Goal: Communication & Community: Answer question/provide support

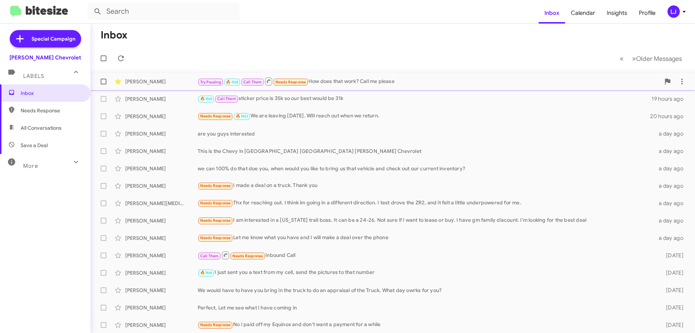
click at [378, 83] on div "Try Pausing 🔥 Hot Call Them Needs Response How does that work? Call me please" at bounding box center [429, 81] width 463 height 9
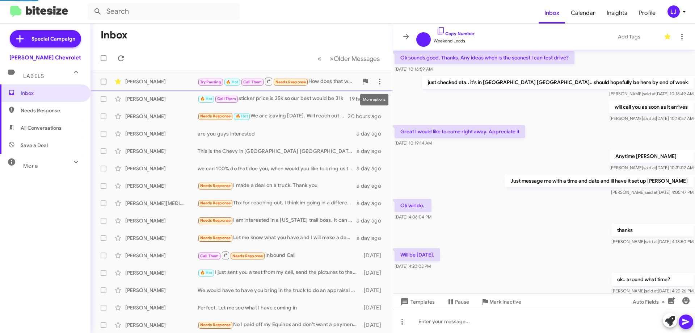
scroll to position [292, 0]
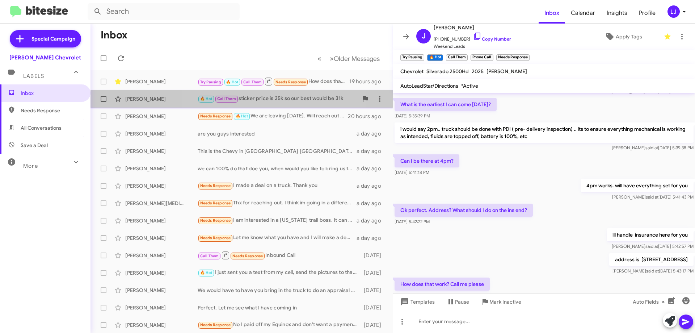
click at [243, 99] on div "🔥 Hot Call Them sticker price is 35k so our best would be 31k" at bounding box center [278, 98] width 160 height 8
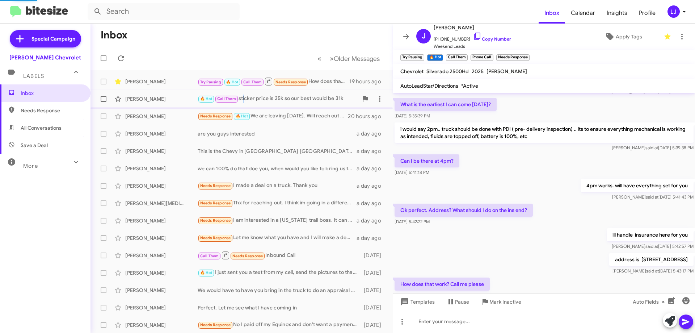
scroll to position [350, 0]
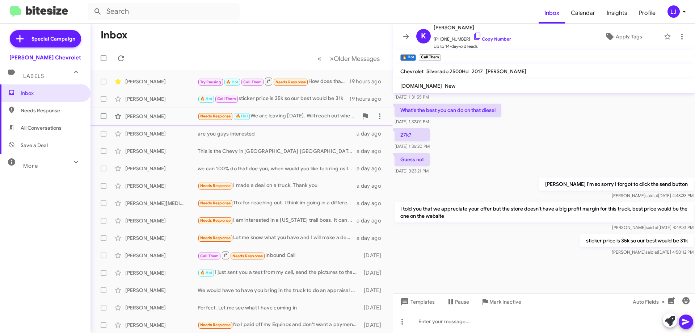
click at [293, 110] on div "[PERSON_NAME] Needs Response 🔥 Hot We are leaving [DATE]. Will reach out when w…" at bounding box center [241, 116] width 291 height 14
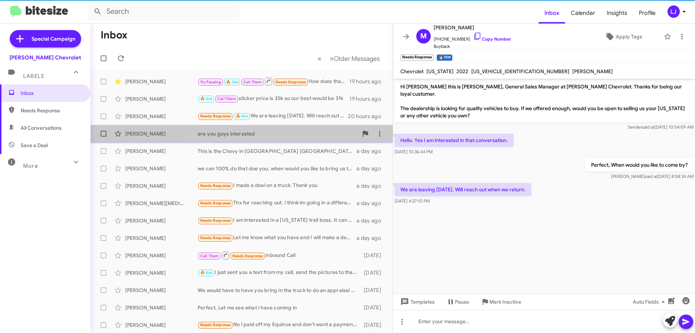
click at [288, 127] on div "[PERSON_NAME] are you guys interested a day ago" at bounding box center [241, 133] width 291 height 14
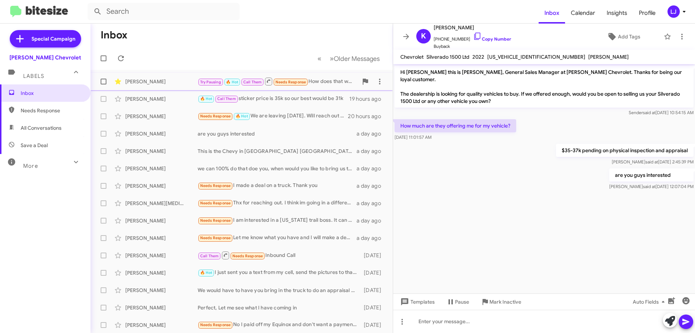
click at [288, 81] on span "Needs Response" at bounding box center [290, 82] width 31 height 5
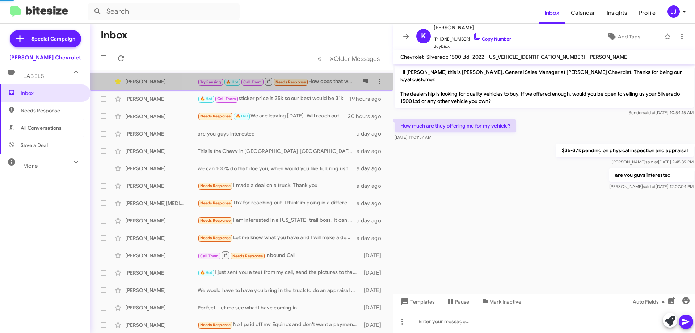
scroll to position [307, 0]
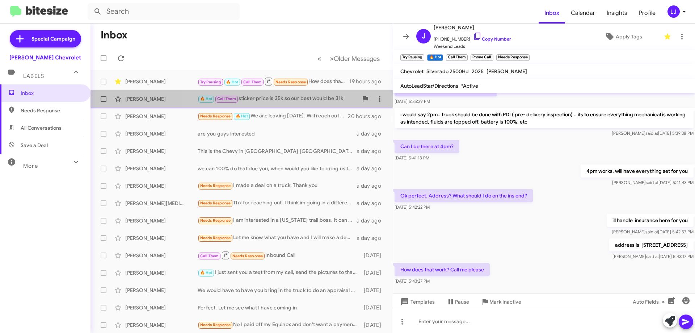
click at [285, 96] on div "🔥 Hot Call Them sticker price is 35k so our best would be 31k" at bounding box center [278, 98] width 160 height 8
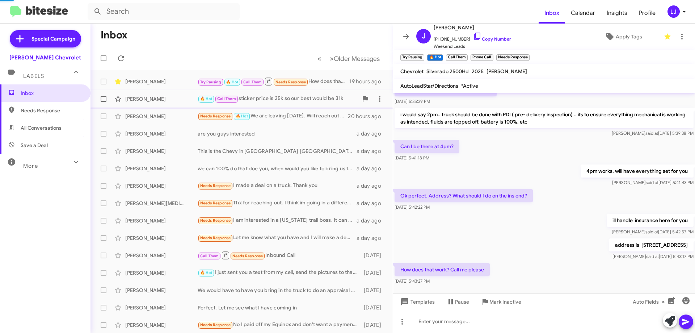
scroll to position [350, 0]
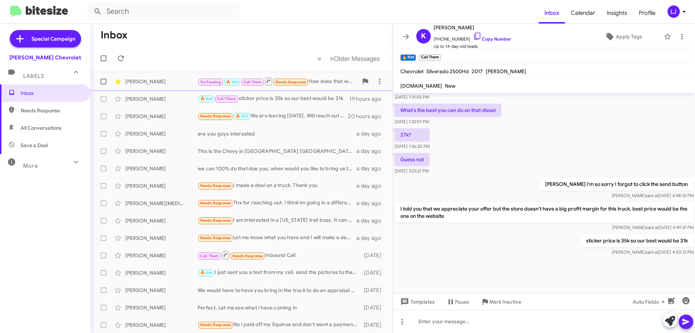
click at [274, 87] on div "[PERSON_NAME] Try Pausing 🔥 Hot Call Them Needs Response How does that work? Ca…" at bounding box center [241, 81] width 291 height 14
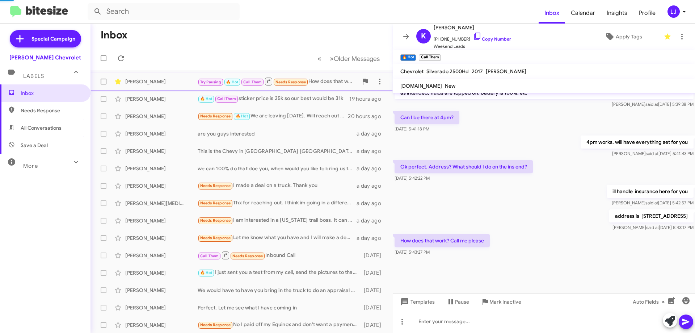
scroll to position [336, 0]
click at [286, 146] on div "[PERSON_NAME] This is the Chevy in [GEOGRAPHIC_DATA] [GEOGRAPHIC_DATA] [PERSON_…" at bounding box center [241, 151] width 291 height 14
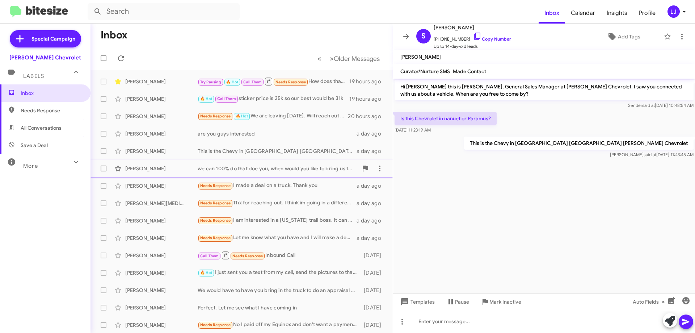
click at [283, 167] on div "we can 100% do that doe you, when would you like to bring us that vehicle and c…" at bounding box center [278, 168] width 160 height 7
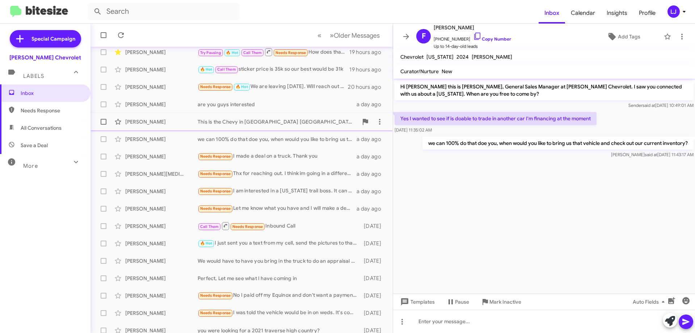
scroll to position [72, 0]
